Goal: Answer question/provide support: Share knowledge or assist other users

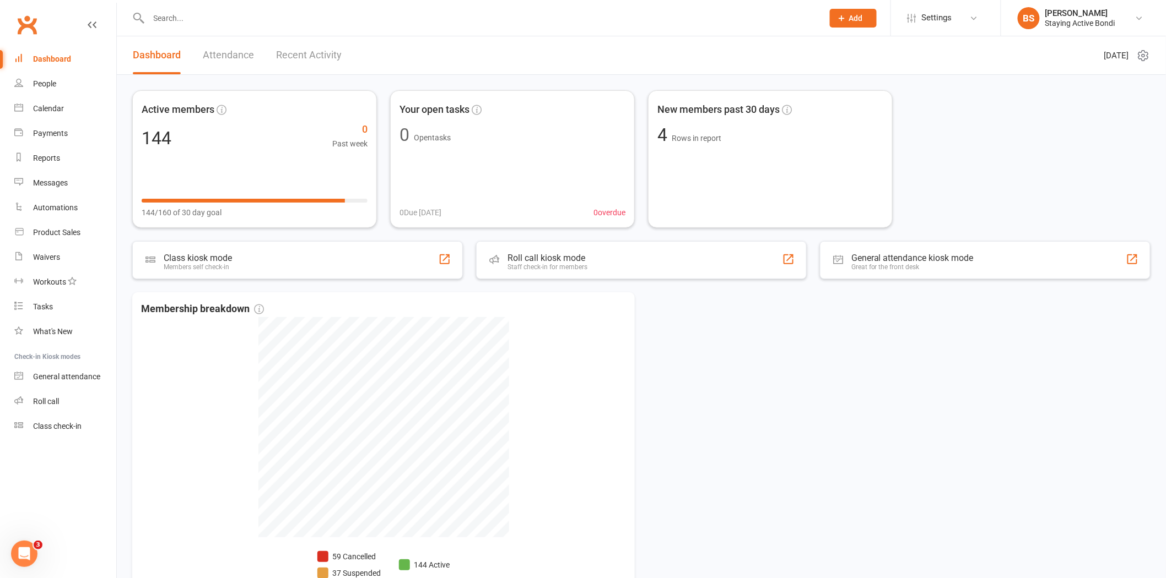
click at [155, 20] on input "text" at bounding box center [480, 17] width 670 height 15
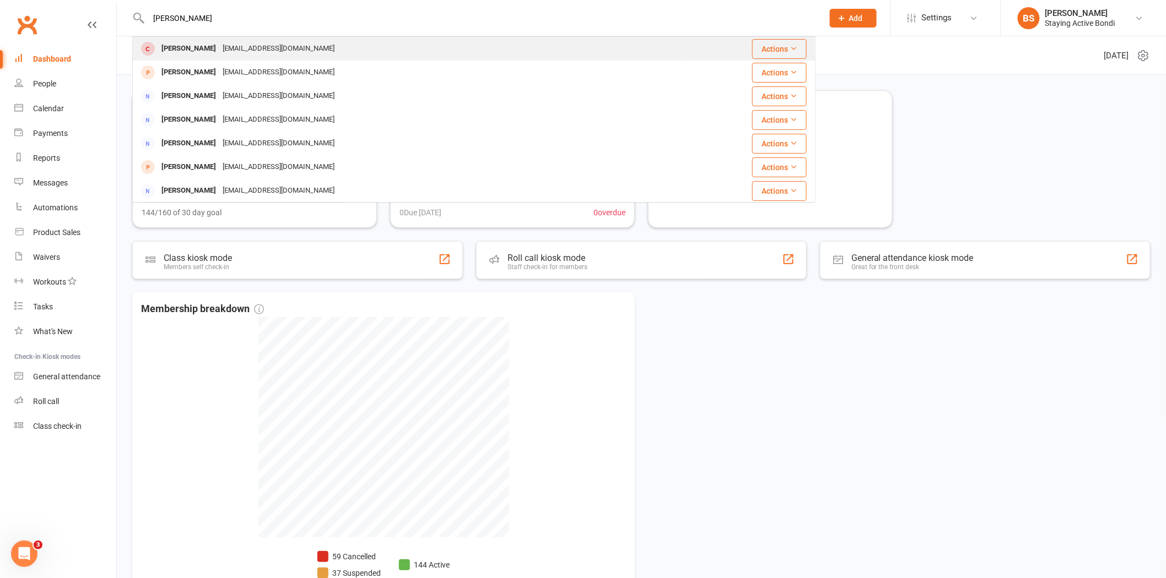
type input "[PERSON_NAME]"
click at [187, 48] on div "[PERSON_NAME]" at bounding box center [188, 49] width 61 height 16
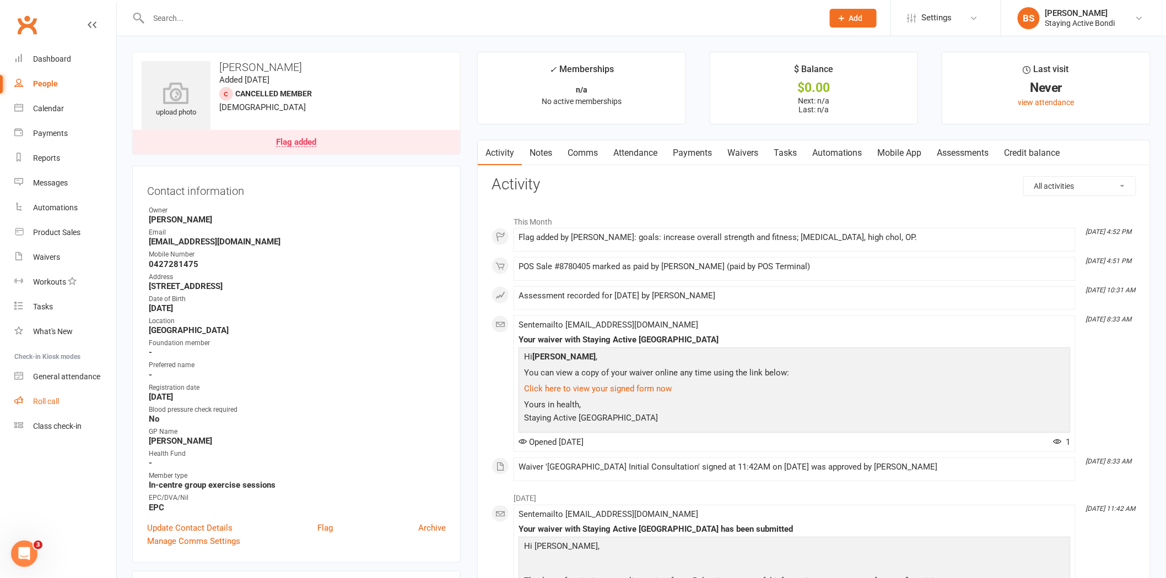
click at [44, 397] on div "Roll call" at bounding box center [46, 401] width 26 height 9
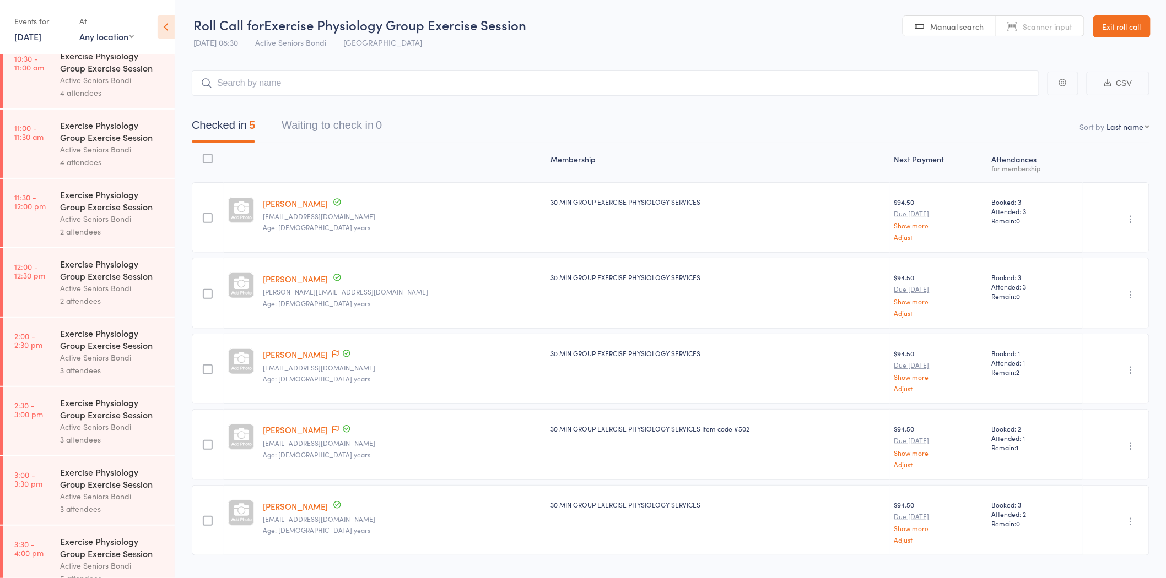
scroll to position [501, 0]
click at [90, 371] on div "3 attendees" at bounding box center [112, 368] width 105 height 13
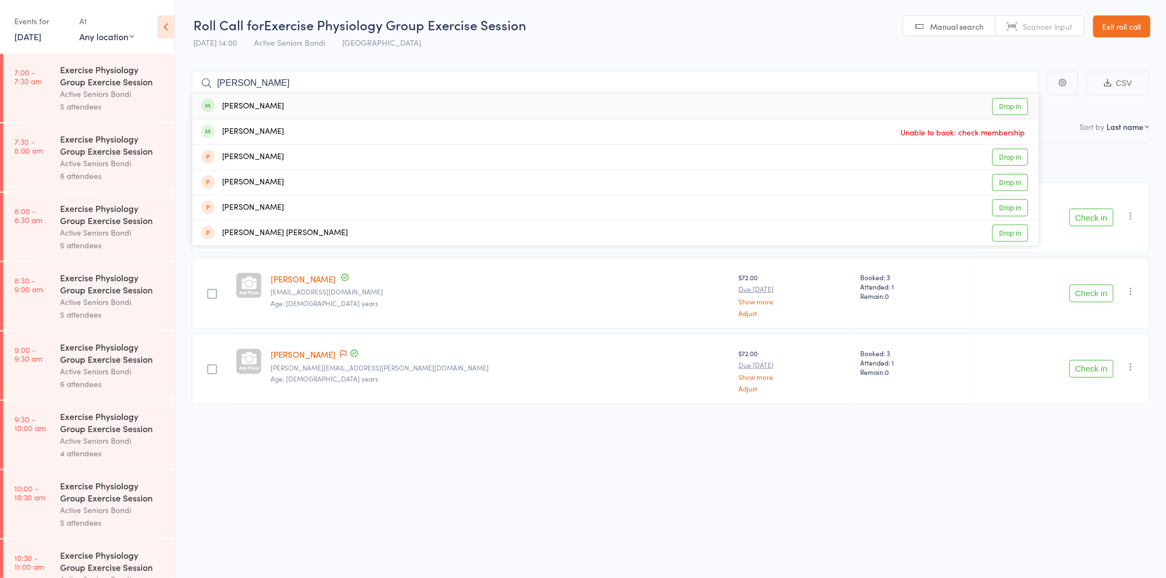
type input "paul rein"
click at [1006, 107] on link "Drop in" at bounding box center [1010, 106] width 36 height 17
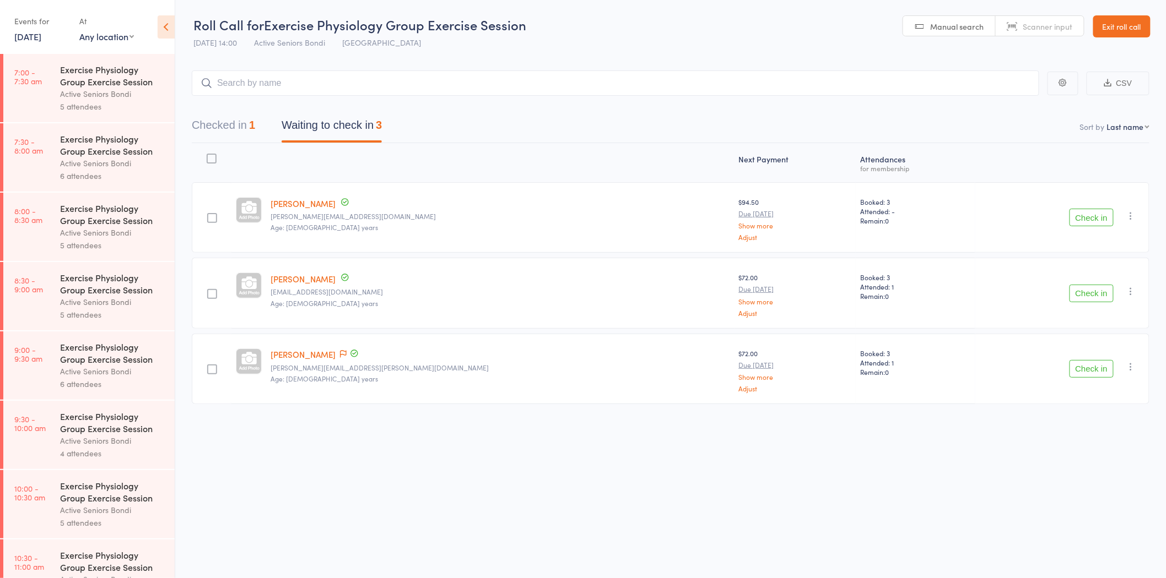
click at [1128, 21] on link "Exit roll call" at bounding box center [1121, 26] width 57 height 22
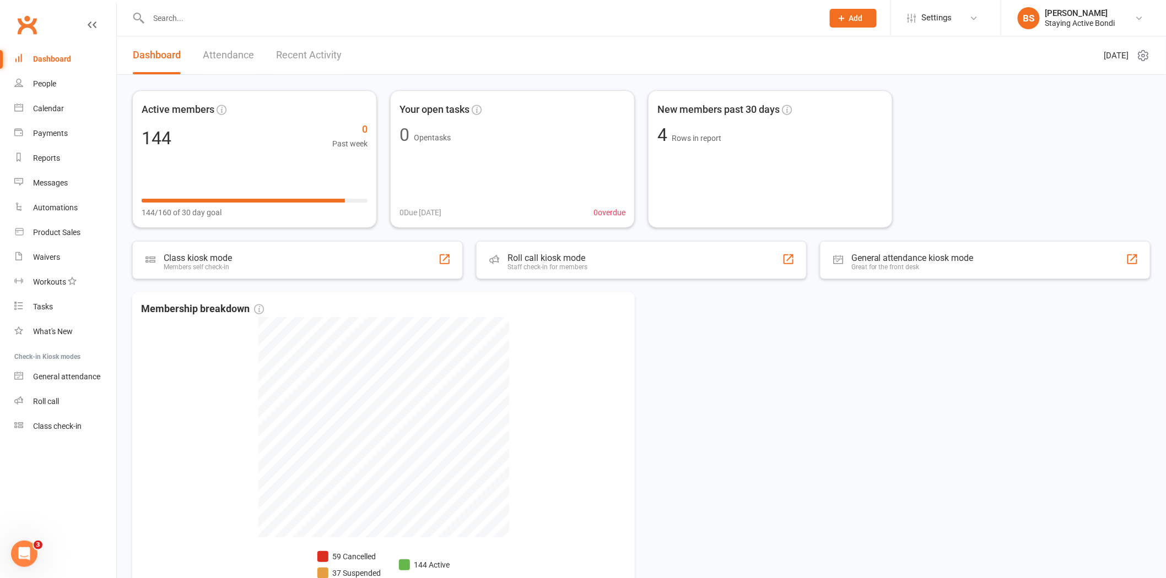
click at [185, 23] on input "text" at bounding box center [480, 17] width 670 height 15
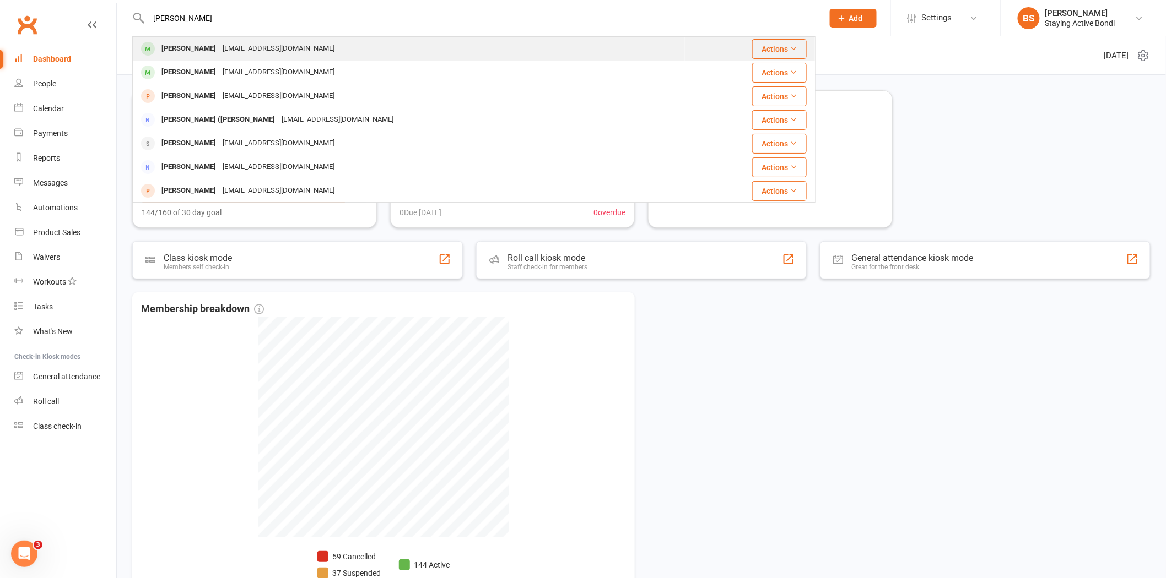
type input "paul reisn"
click at [233, 48] on div "prein@bigpond.net.au" at bounding box center [278, 49] width 118 height 16
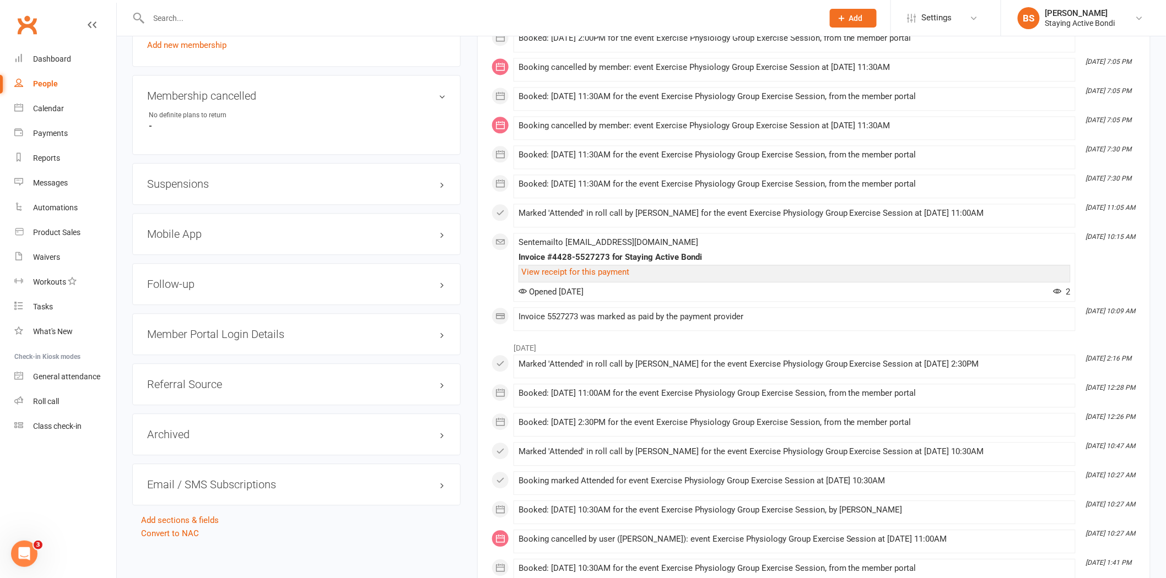
scroll to position [995, 0]
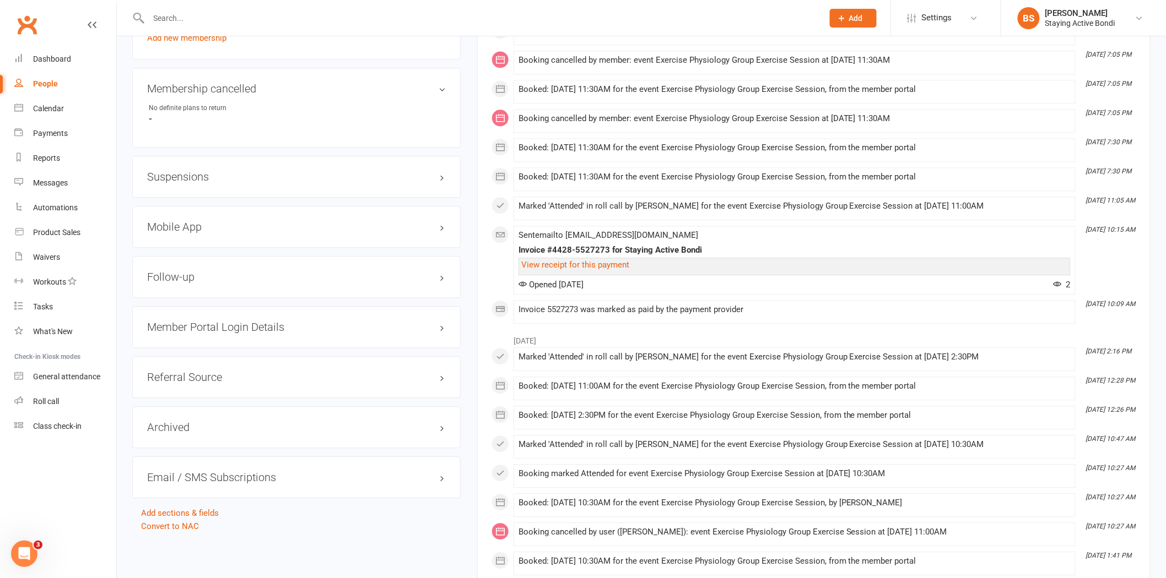
click at [441, 326] on h3 "Member Portal Login Details" at bounding box center [296, 327] width 299 height 12
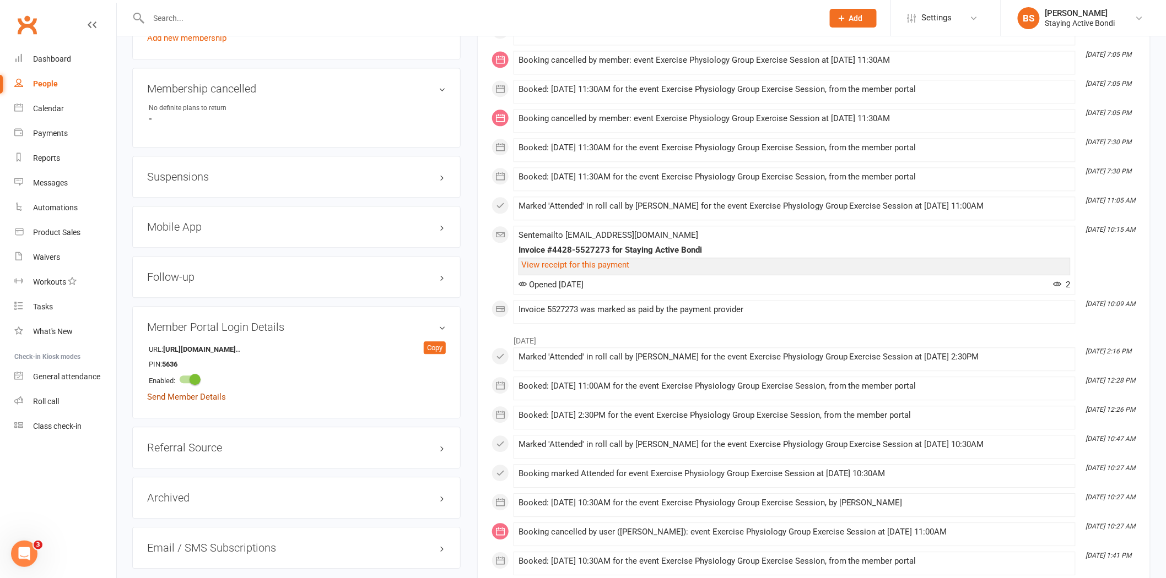
click at [191, 393] on link "Send Member Details" at bounding box center [186, 397] width 79 height 10
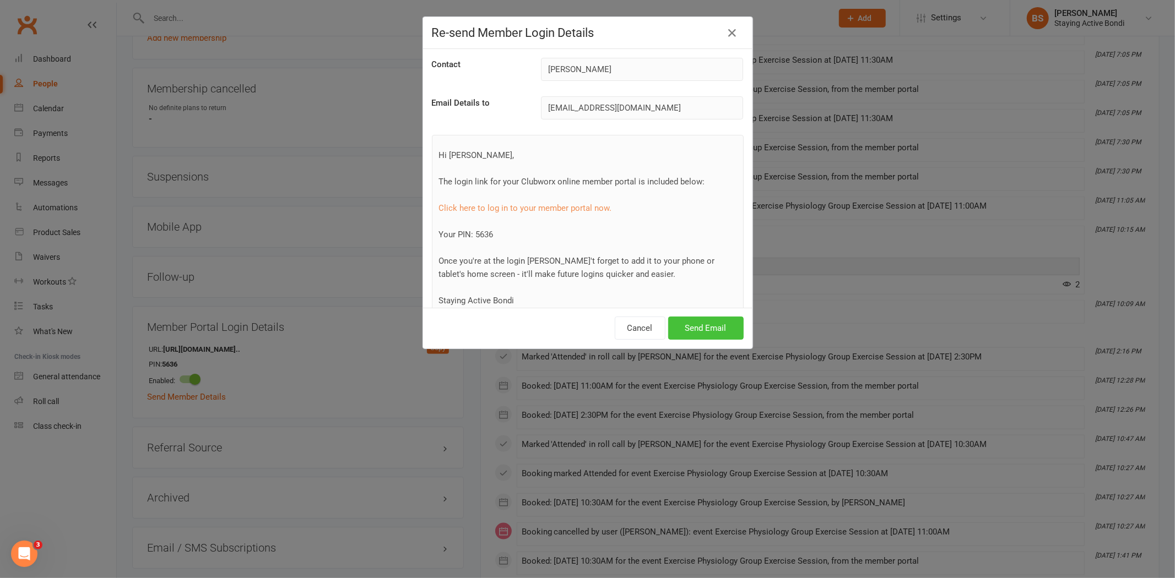
click at [691, 331] on button "Send Email" at bounding box center [705, 328] width 75 height 23
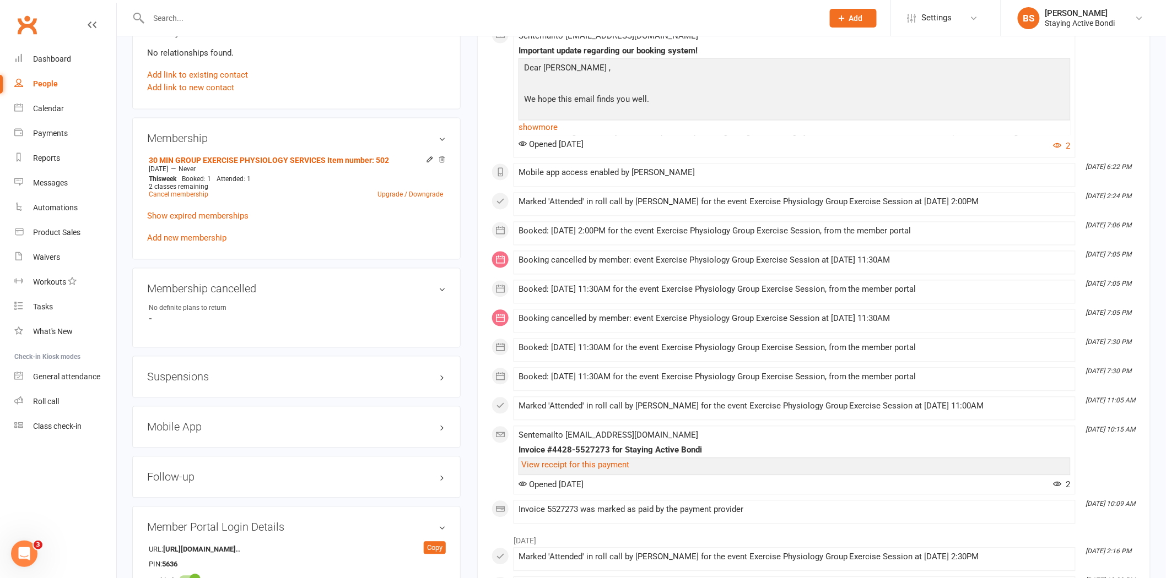
scroll to position [789, 0]
